Goal: Information Seeking & Learning: Learn about a topic

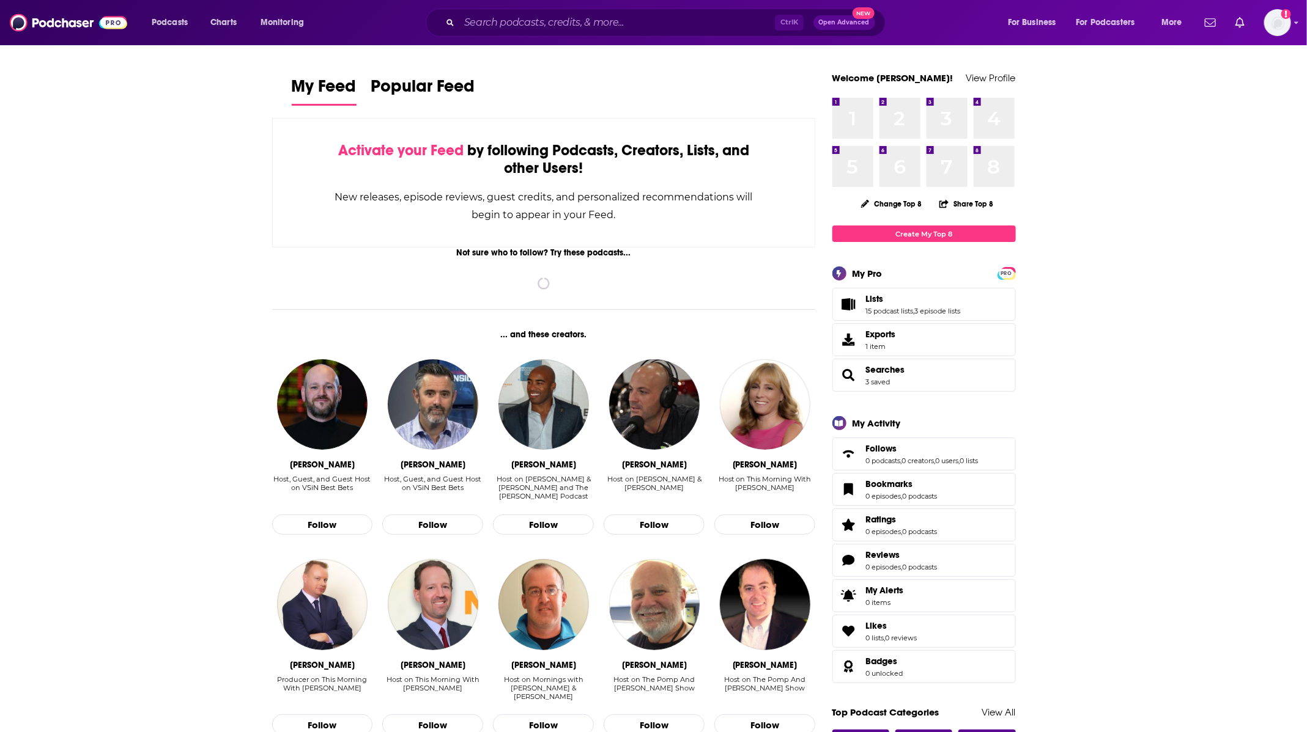
click at [609, 26] on input "Search podcasts, credits, & more..." at bounding box center [616, 23] width 315 height 20
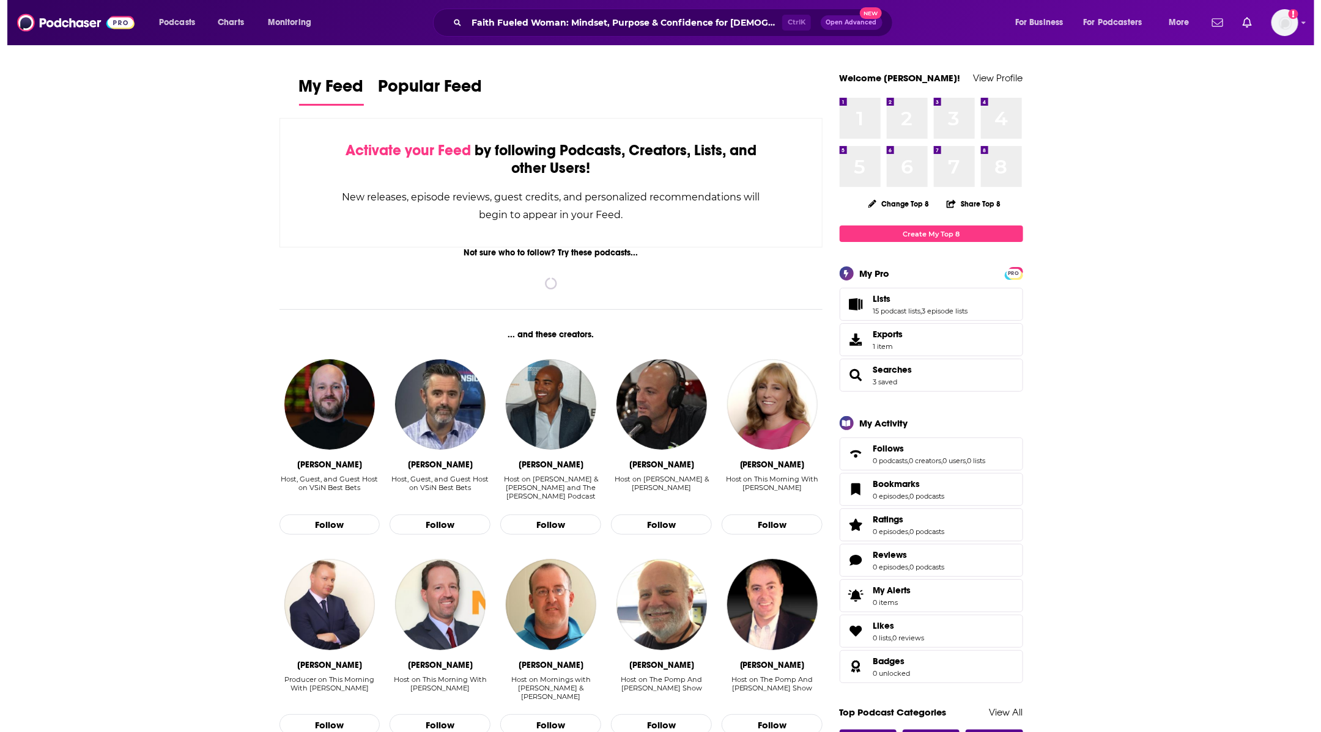
scroll to position [0, 17]
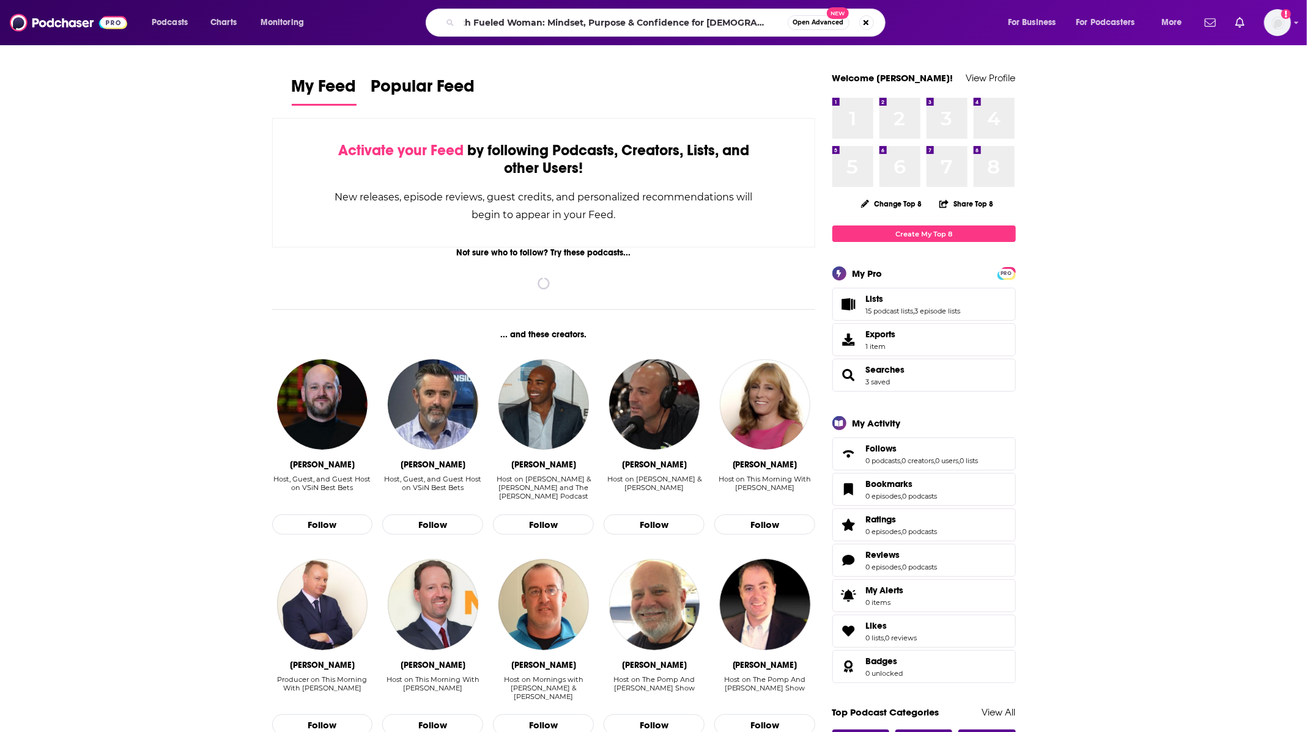
type input "Faith Fueled Woman: Mindset, Purpose & Confidence for [DEMOGRAPHIC_DATA] Women"
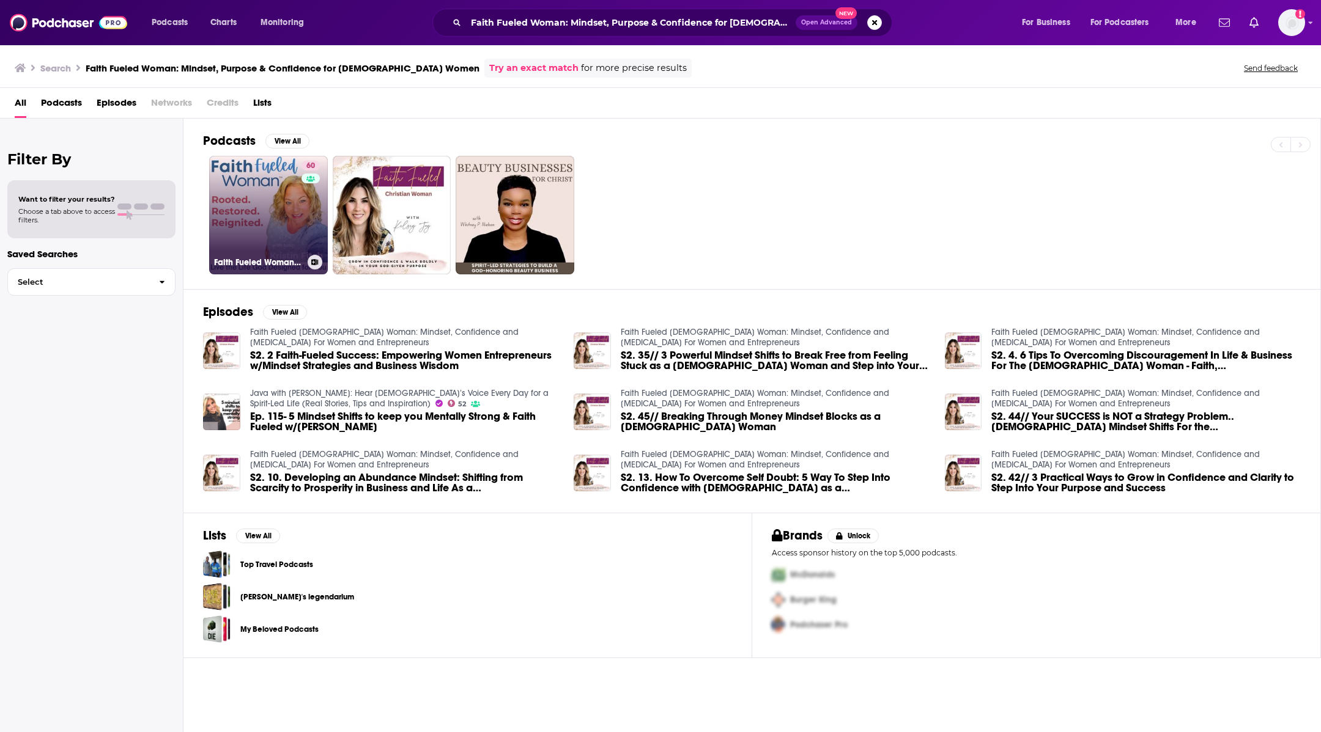
click at [255, 183] on link "60 Faith Fueled Woman: [DEMOGRAPHIC_DATA][PERSON_NAME], Purpose & Joy" at bounding box center [268, 215] width 119 height 119
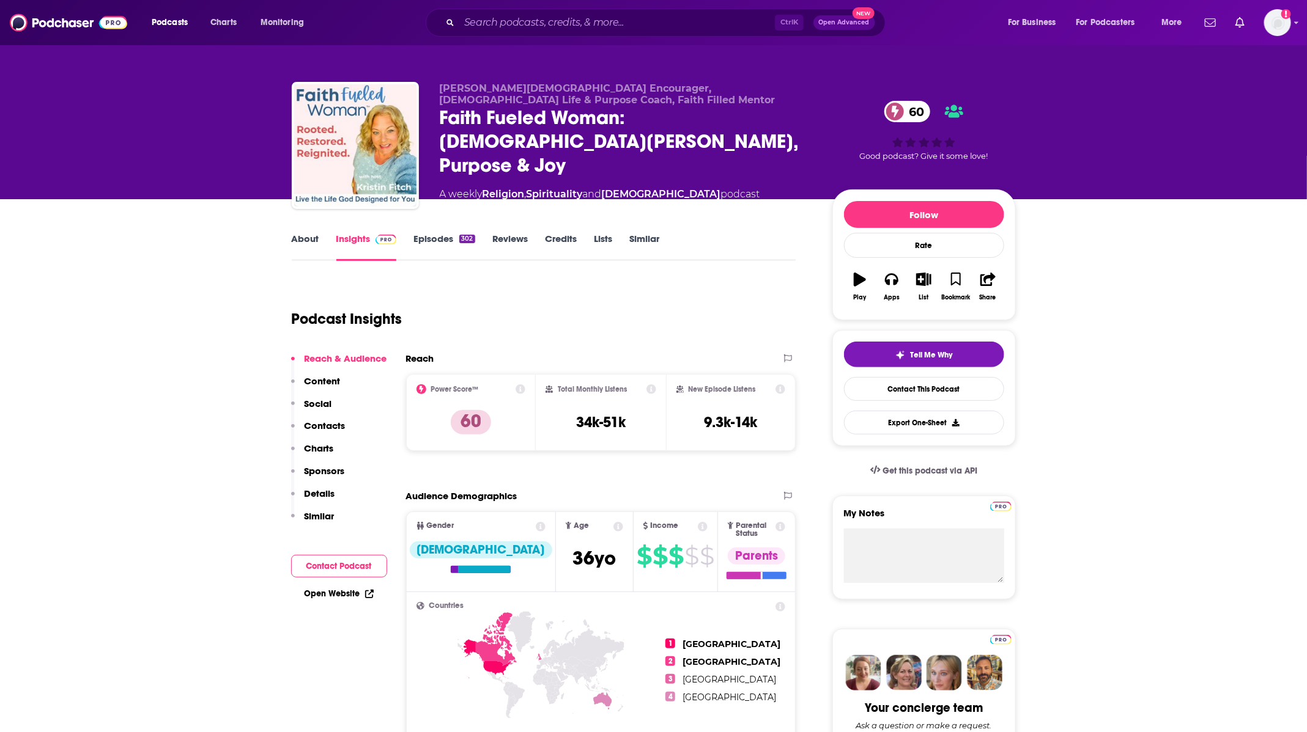
click at [461, 238] on div "302" at bounding box center [466, 239] width 15 height 9
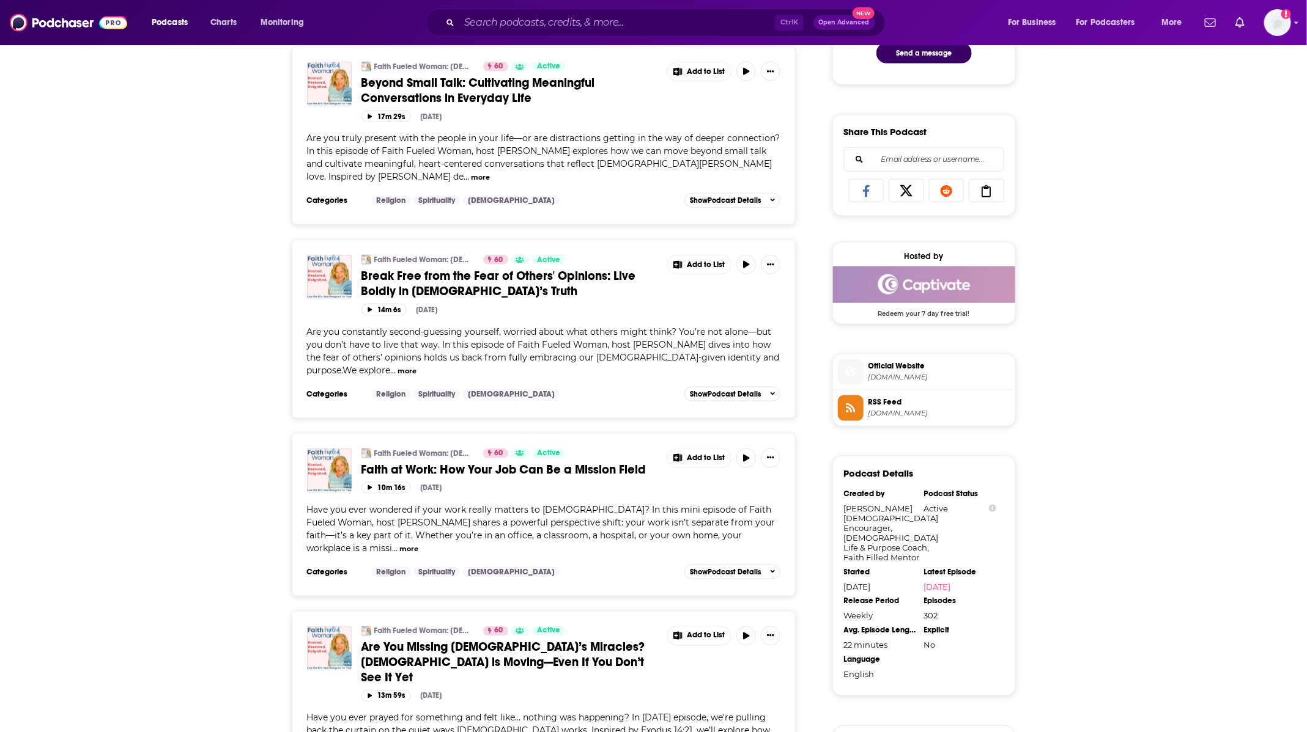
scroll to position [734, 0]
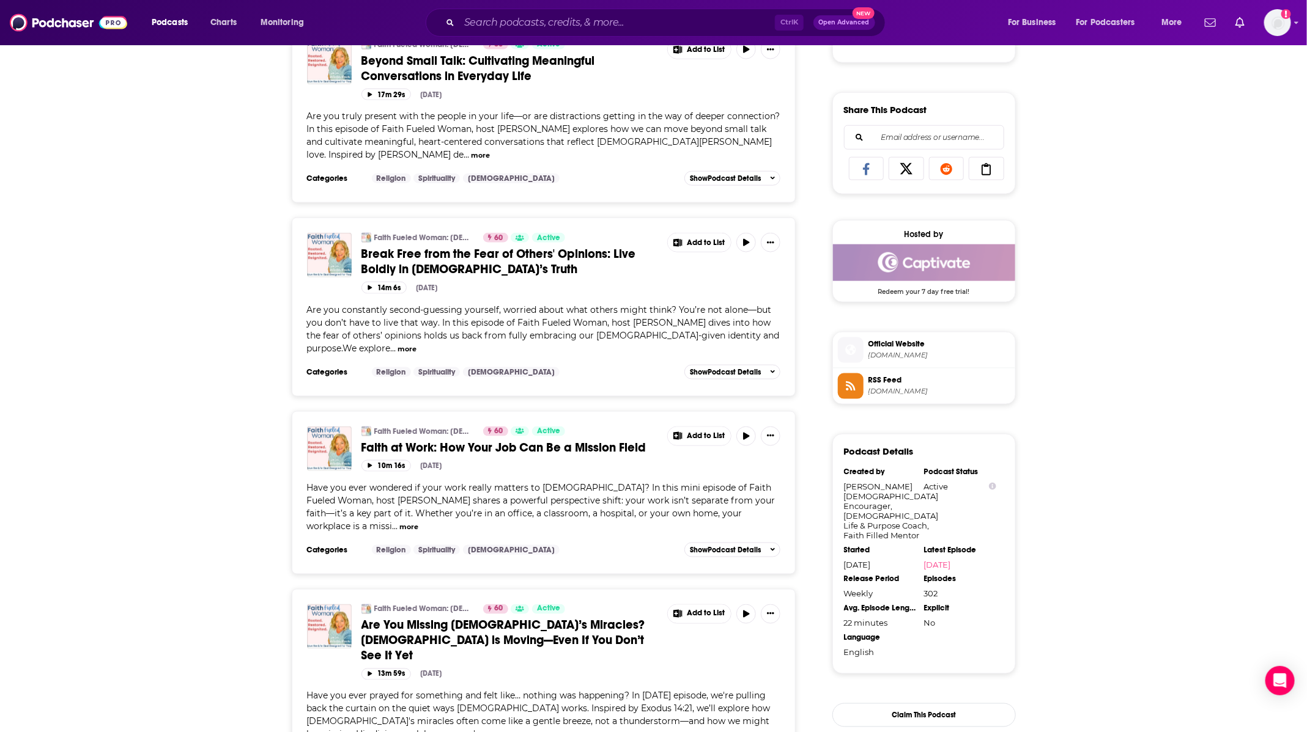
click at [514, 440] on span "Faith at Work: How Your Job Can Be a Mission Field" at bounding box center [503, 447] width 285 height 15
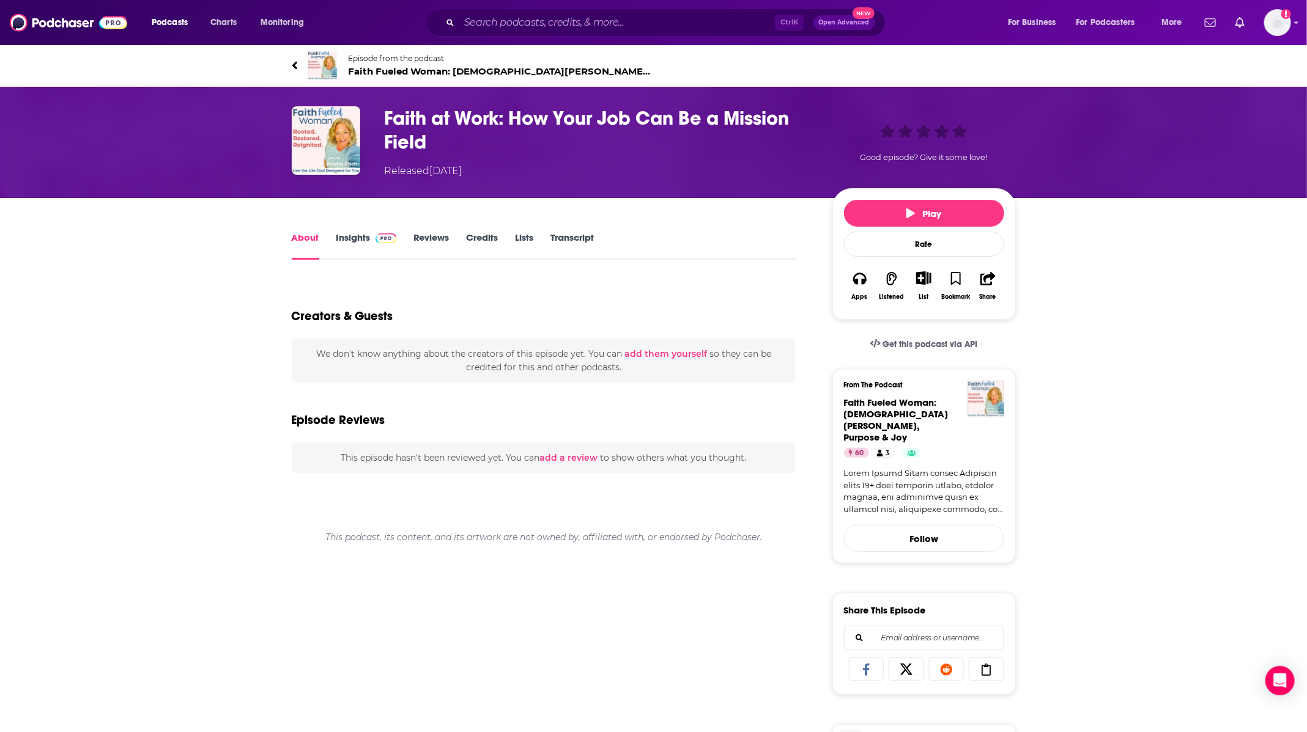
click at [377, 243] on span at bounding box center [383, 238] width 26 height 12
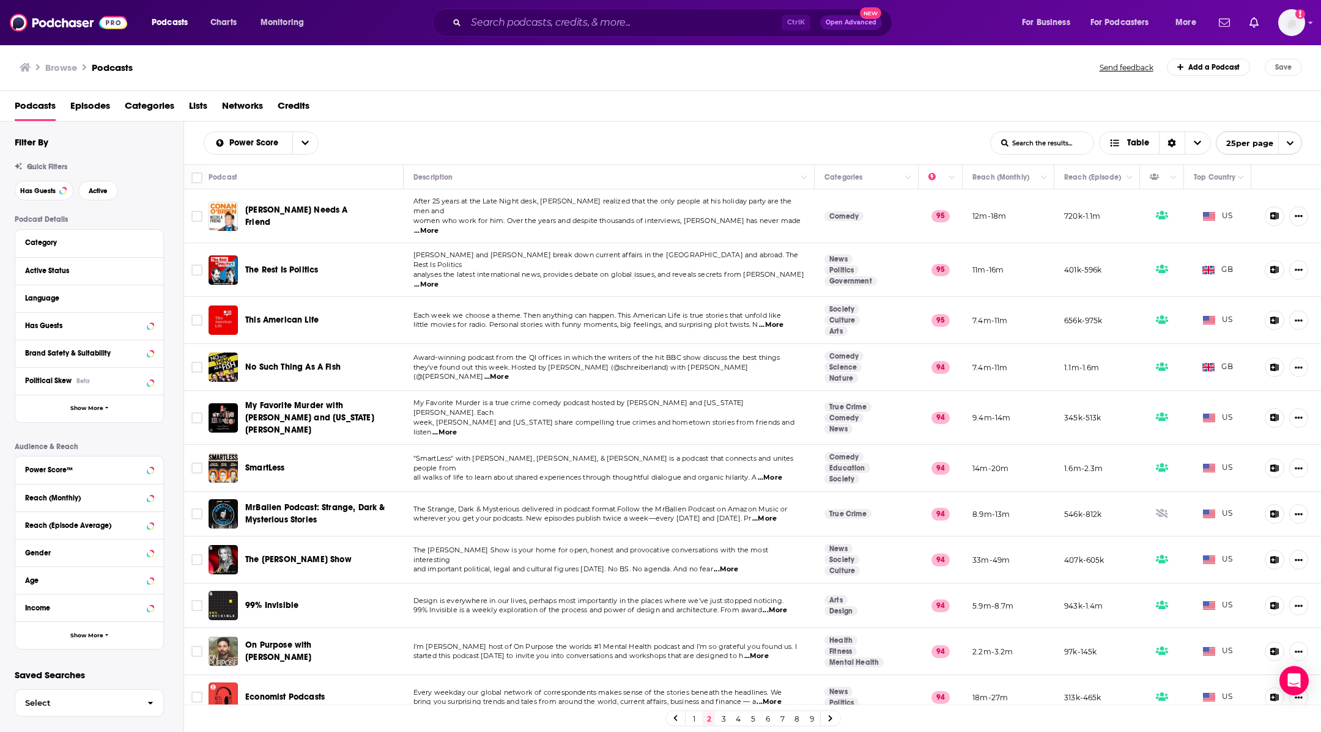
scroll to position [635, 0]
